Goal: Navigation & Orientation: Find specific page/section

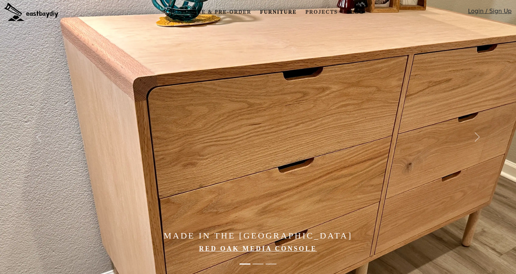
click at [271, 12] on link "Furniture" at bounding box center [278, 11] width 42 height 13
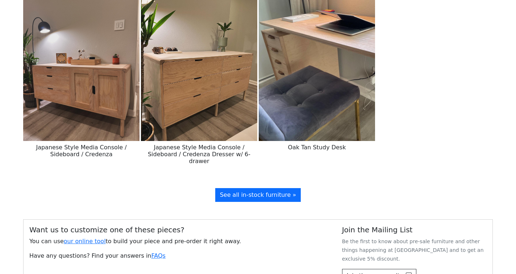
scroll to position [822, 0]
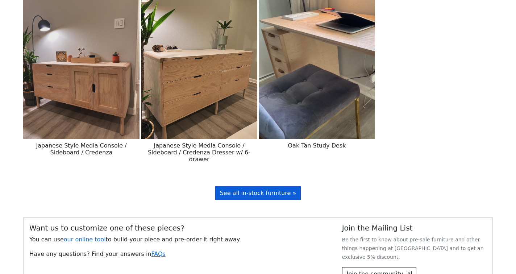
click at [264, 191] on link "See all in-stock furniture »" at bounding box center [258, 193] width 86 height 14
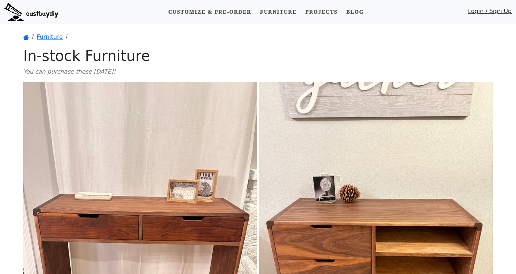
scroll to position [25, 0]
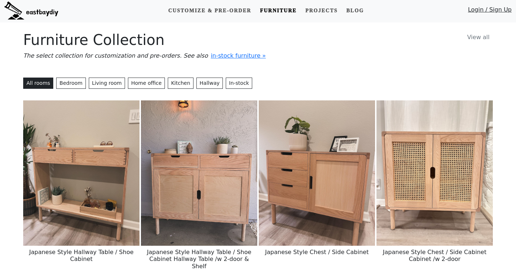
scroll to position [2, 0]
